Goal: Task Accomplishment & Management: Use online tool/utility

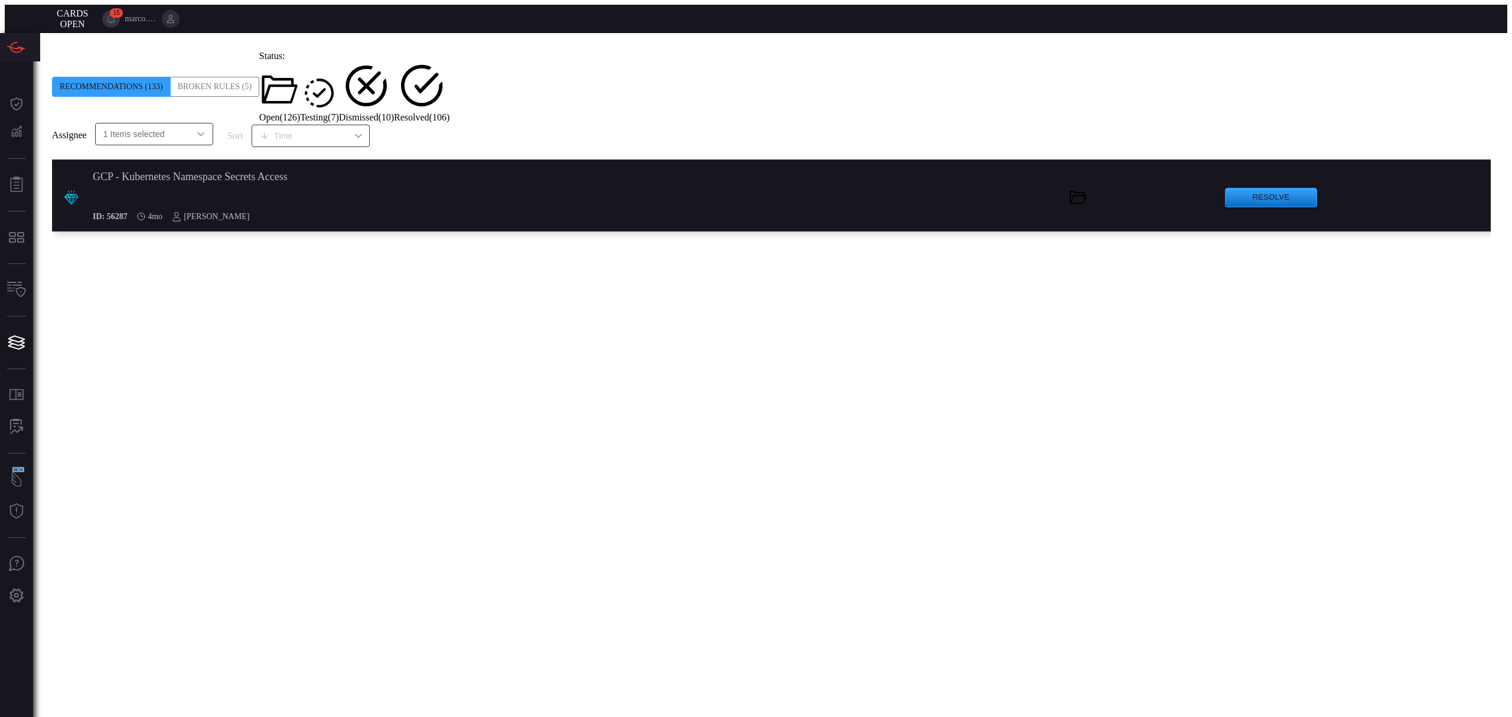
click at [339, 112] on span "Testing ( 7 )" at bounding box center [319, 117] width 39 height 10
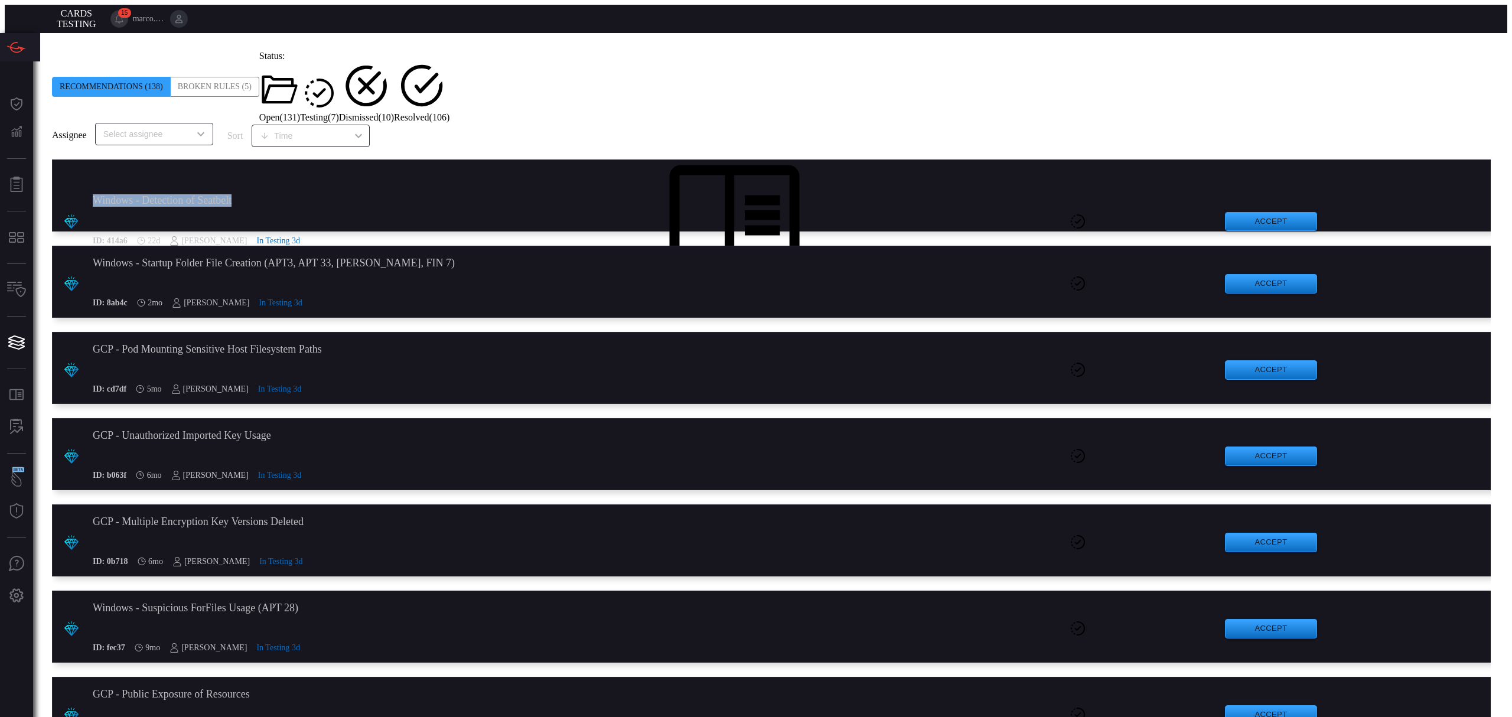
drag, startPoint x: 253, startPoint y: 170, endPoint x: 86, endPoint y: 169, distance: 167.1
click at [86, 169] on div ".suggested_cards_icon{fill:url(#suggested_cards_icon);} Windows - Detection of …" at bounding box center [774, 195] width 1444 height 72
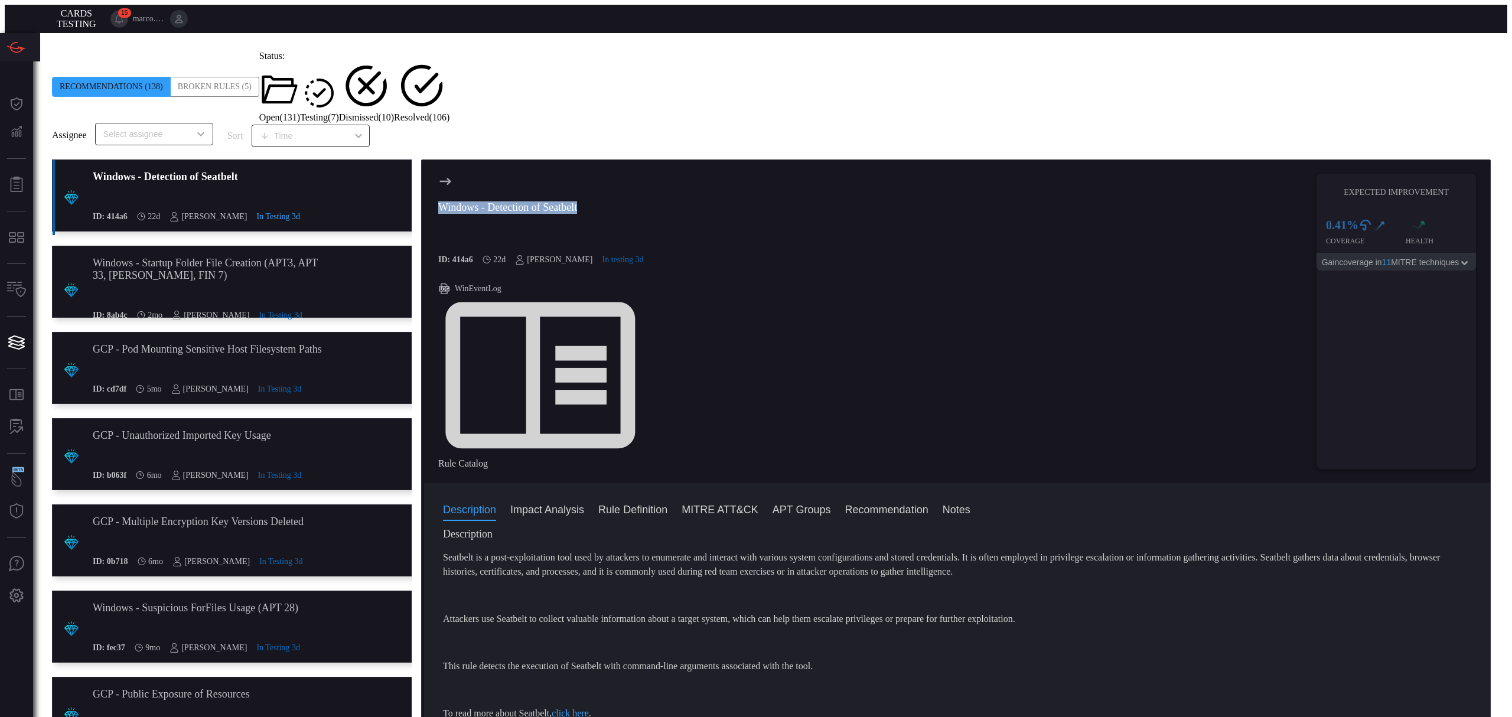
drag, startPoint x: 635, startPoint y: 182, endPoint x: 427, endPoint y: 181, distance: 207.8
click at [427, 181] on div "Windows - Detection of Seatbelt ID: 414a6 22d [PERSON_NAME] In testing 3d WinEv…" at bounding box center [957, 322] width 1066 height 324
copy div "Windows - Detection of Seatbelt"
click at [171, 126] on input "text" at bounding box center [145, 133] width 92 height 15
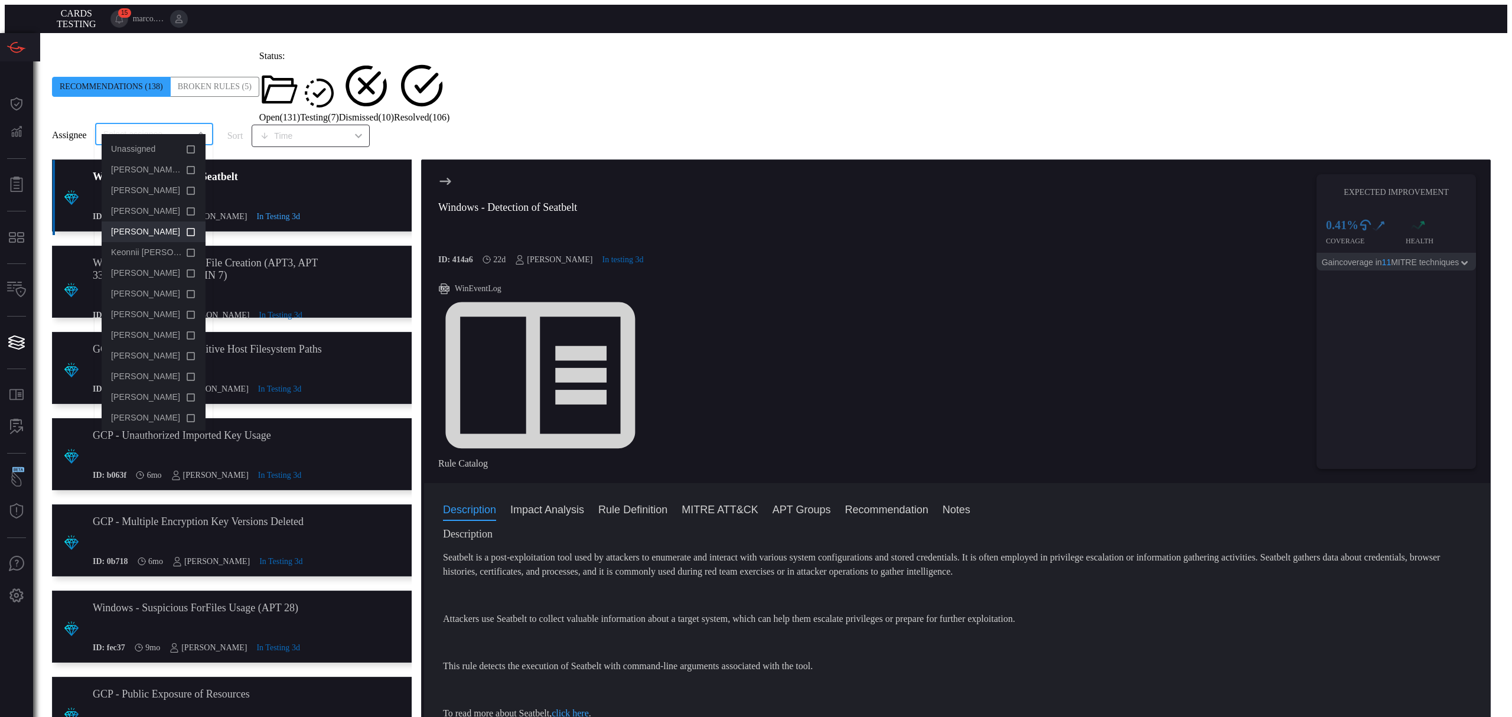
click at [185, 236] on icon at bounding box center [190, 231] width 11 height 14
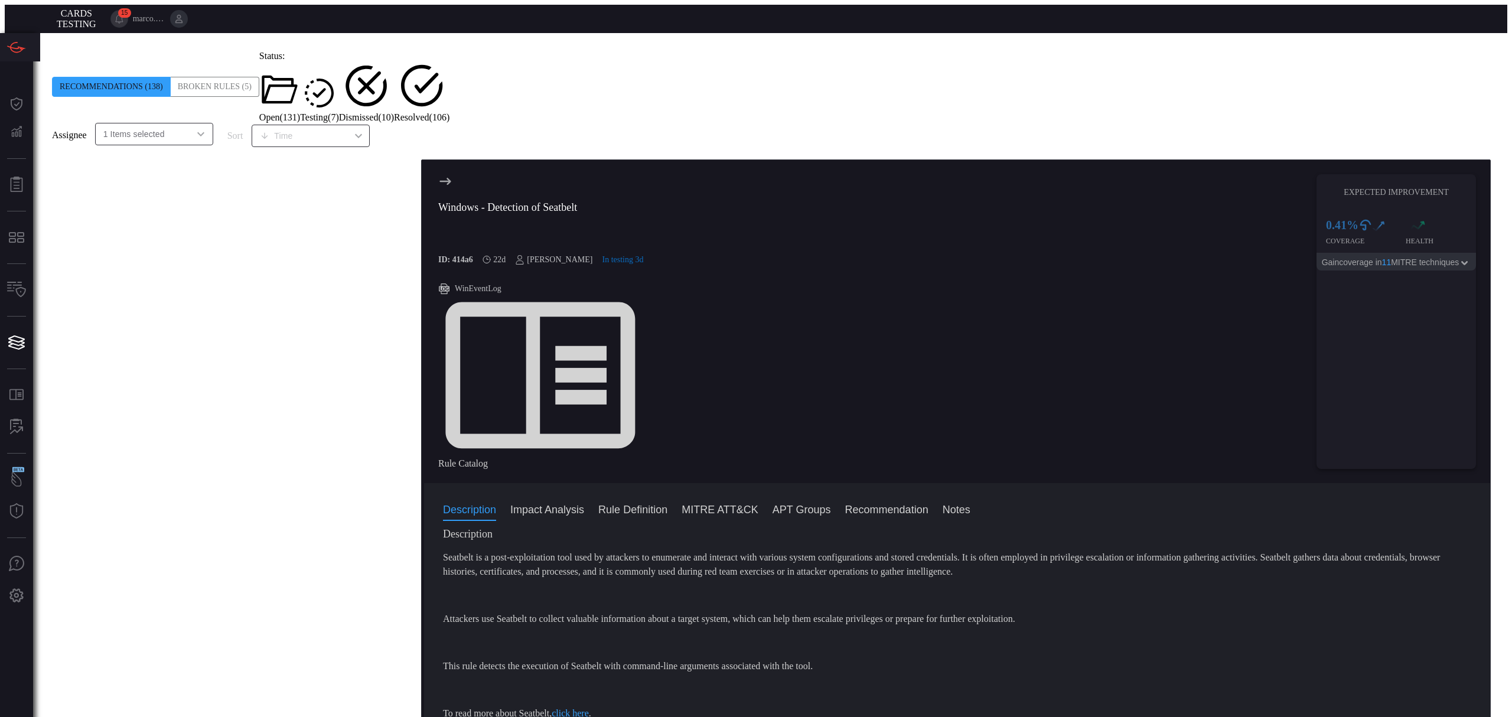
click at [189, 126] on input "text" at bounding box center [177, 133] width 25 height 15
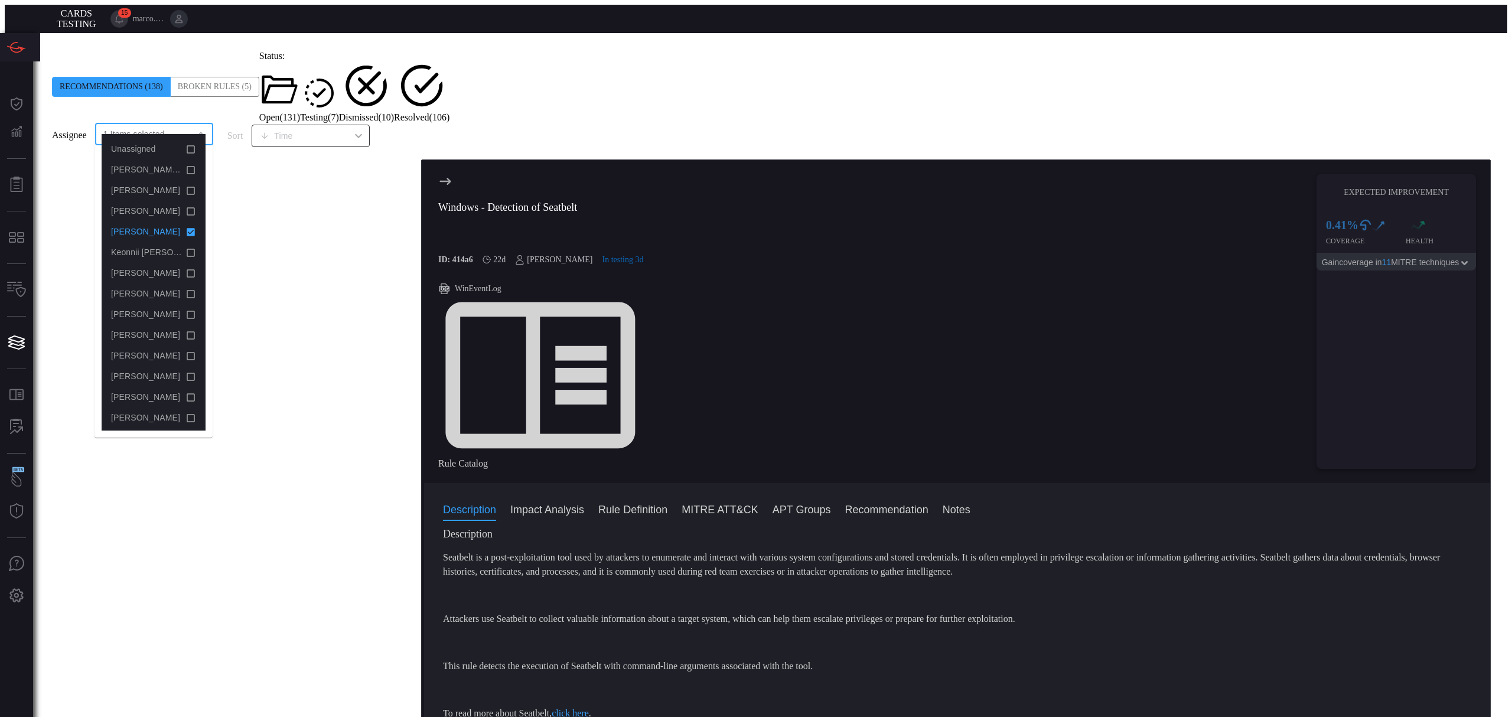
click at [185, 227] on icon at bounding box center [190, 231] width 11 height 14
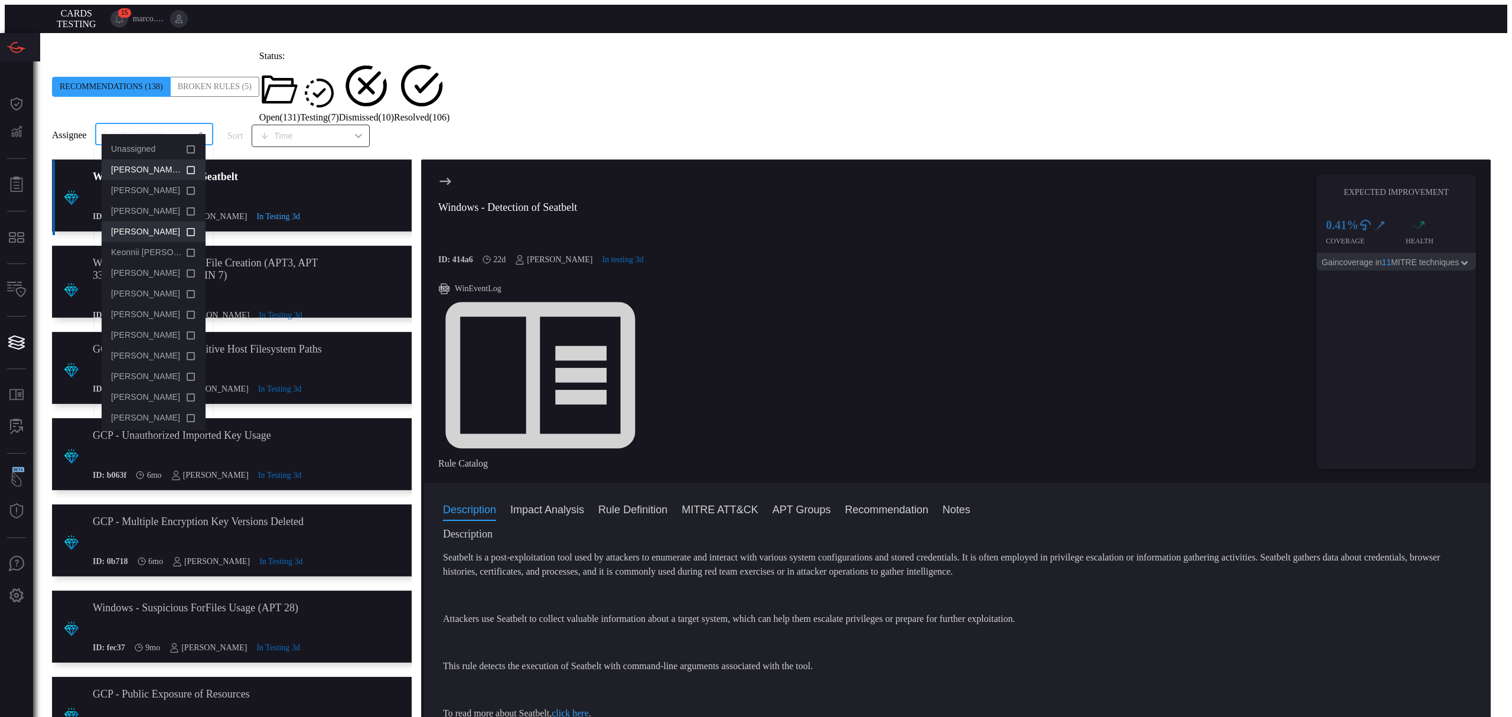
click at [185, 168] on icon at bounding box center [190, 169] width 11 height 14
drag, startPoint x: 692, startPoint y: 90, endPoint x: 701, endPoint y: 85, distance: 10.6
click at [52, 123] on span at bounding box center [52, 123] width 0 height 0
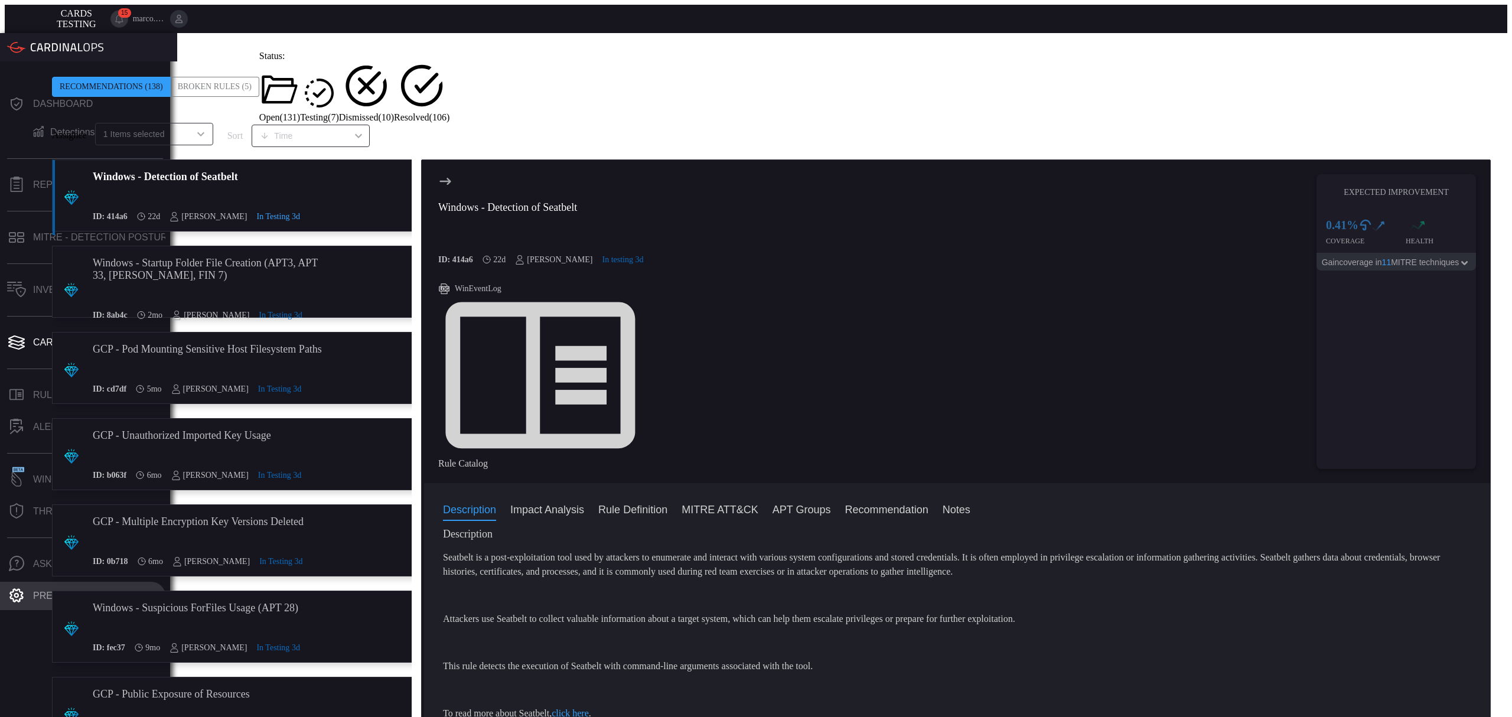
click at [17, 588] on icon at bounding box center [16, 595] width 14 height 14
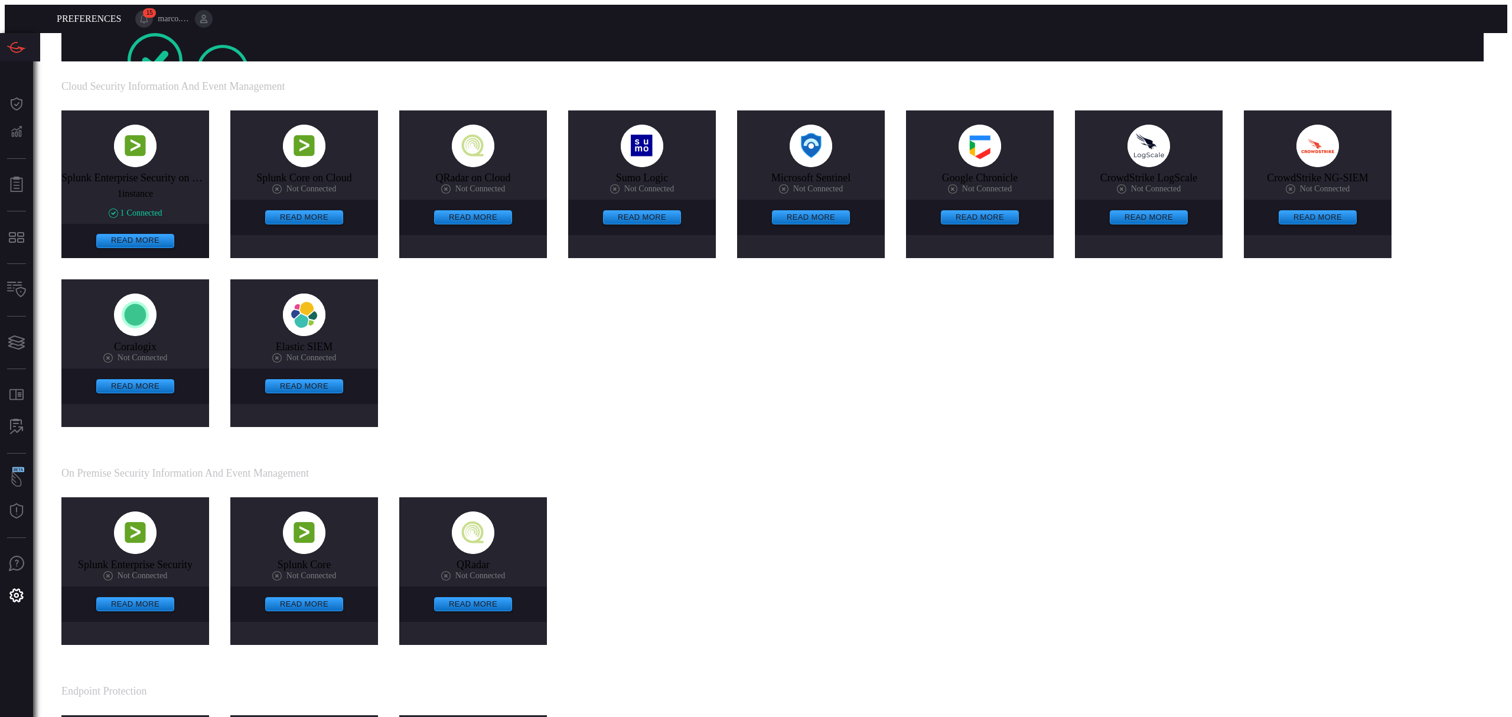
scroll to position [376, 0]
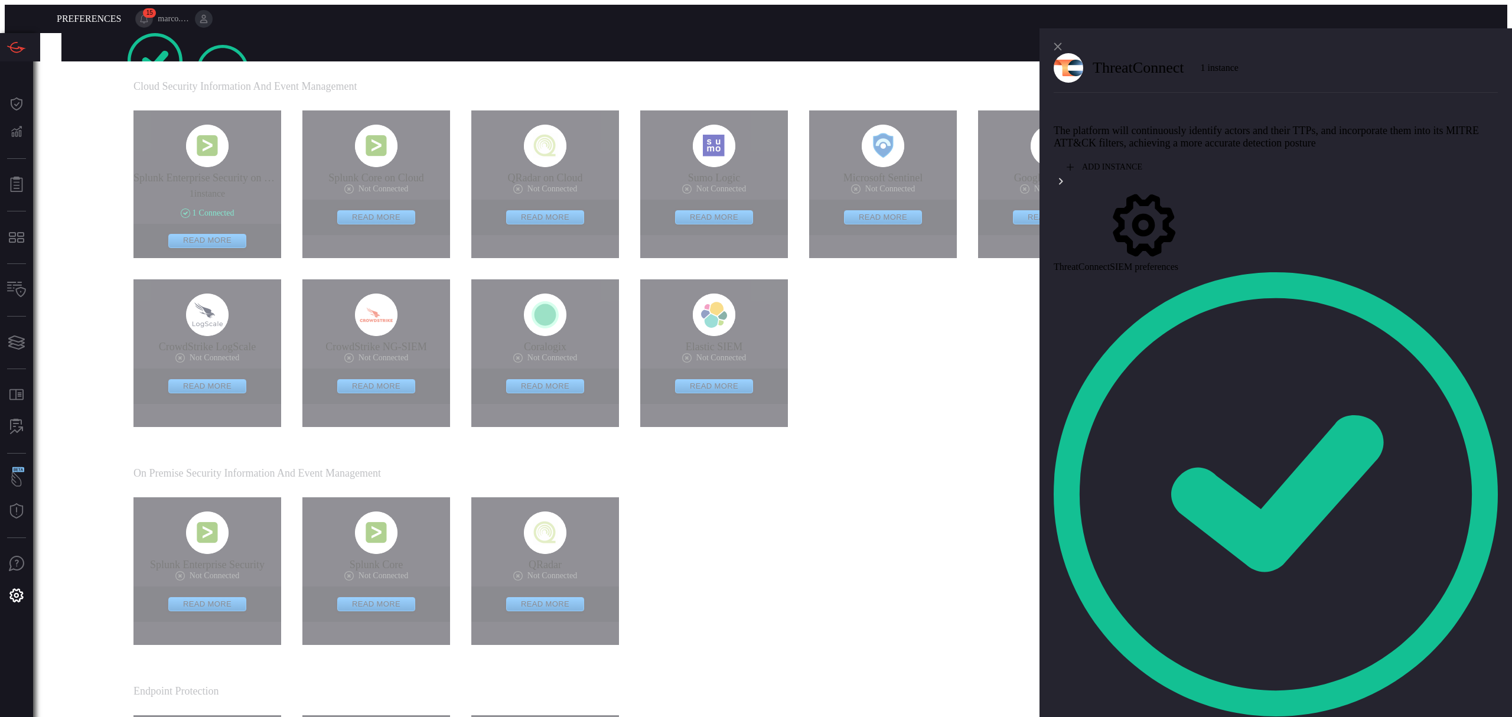
scroll to position [140, 0]
click at [1058, 45] on icon at bounding box center [1057, 47] width 8 height 8
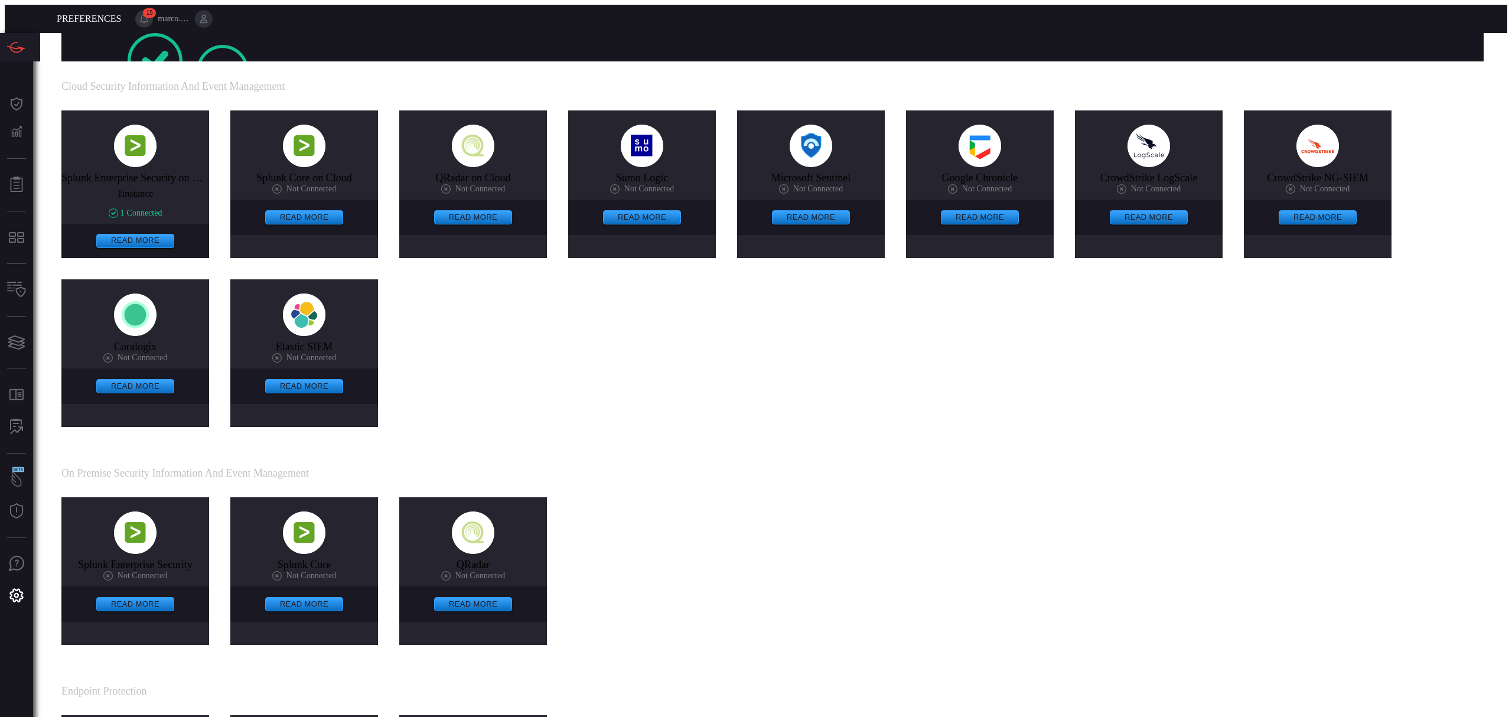
scroll to position [0, 0]
click at [249, 45] on div "ThreatConnect" at bounding box center [223, 72] width 52 height 54
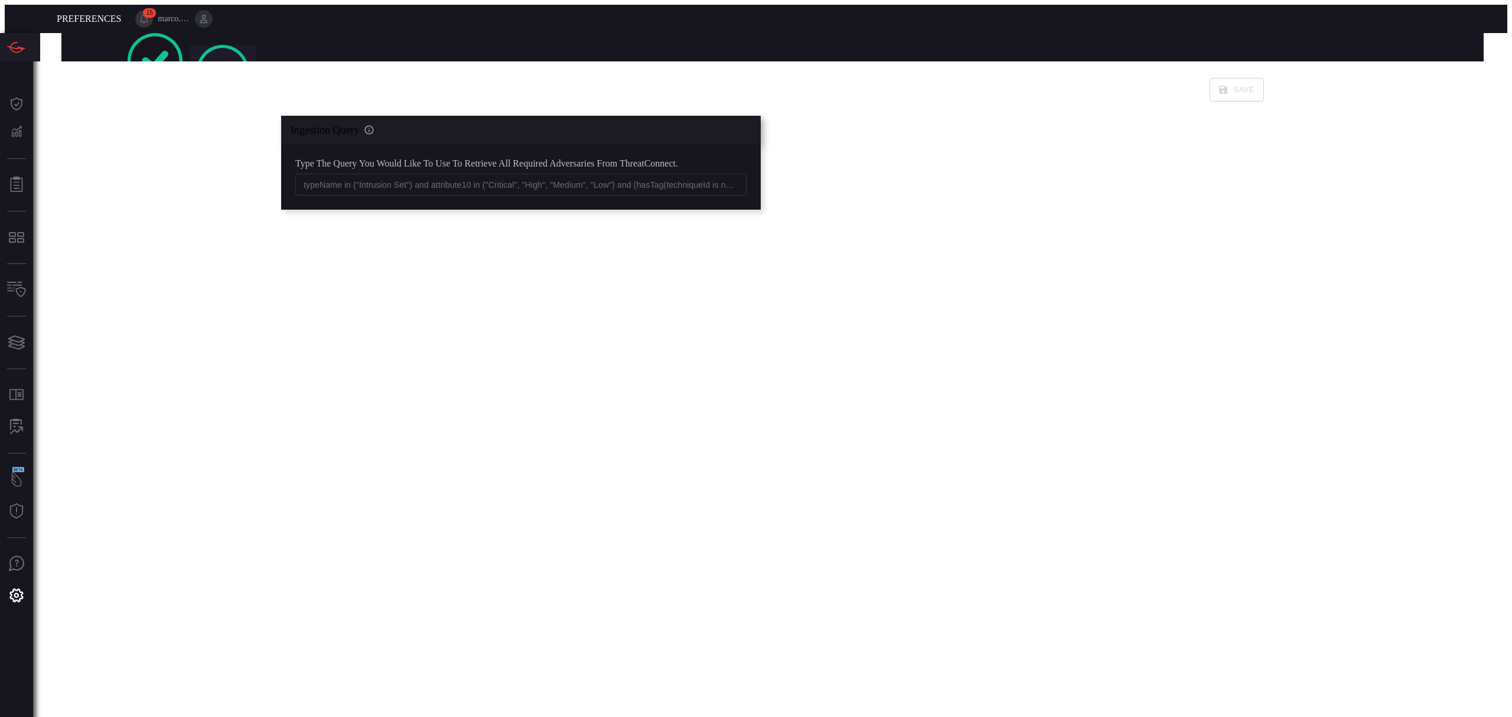
click at [88, 171] on div "Save Ingestion Query The query will be used for retrieving data from ThreatConn…" at bounding box center [772, 148] width 1422 height 169
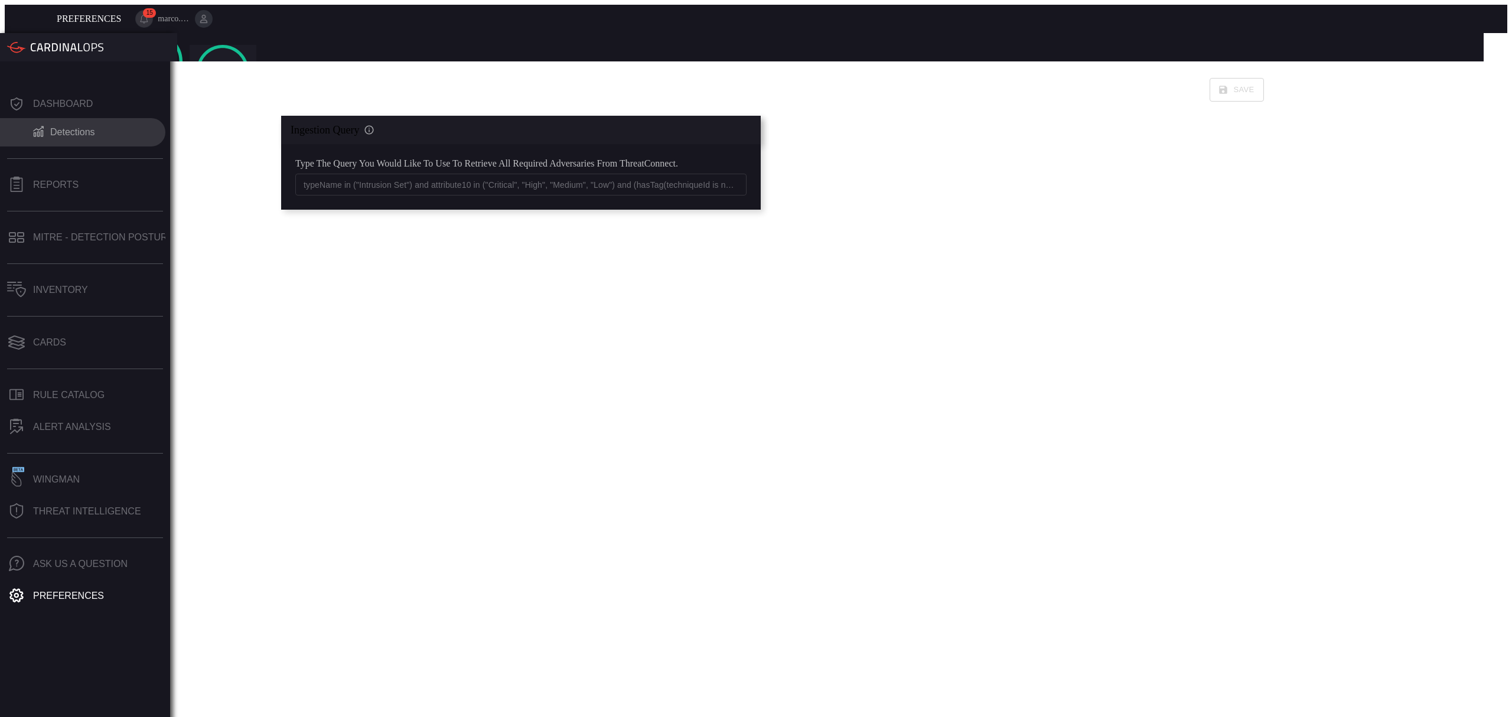
click at [57, 127] on div "Detections" at bounding box center [72, 132] width 45 height 11
